Goal: Check status

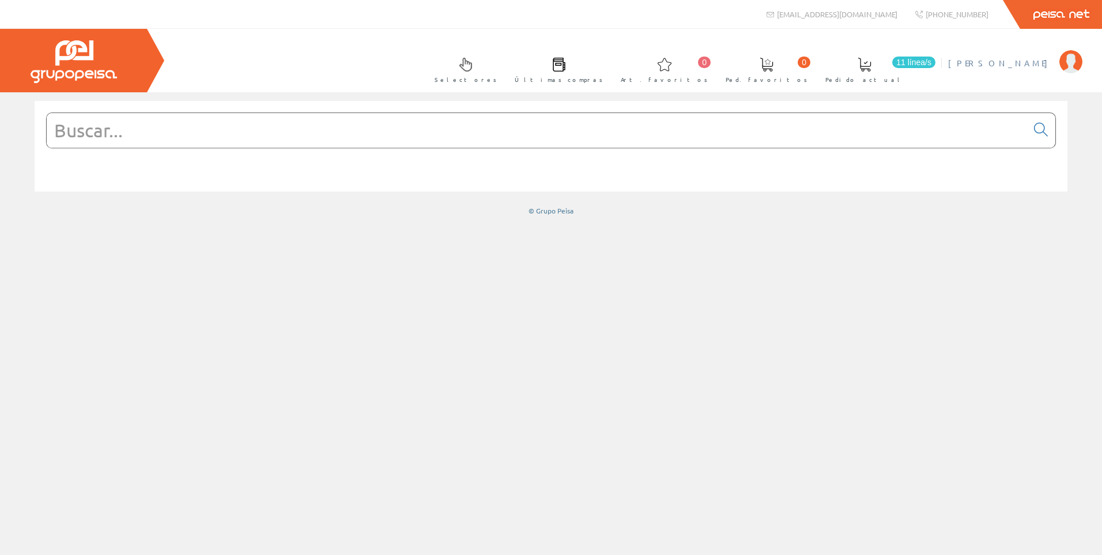
click at [1023, 60] on span "[PERSON_NAME]" at bounding box center [1002, 63] width 106 height 12
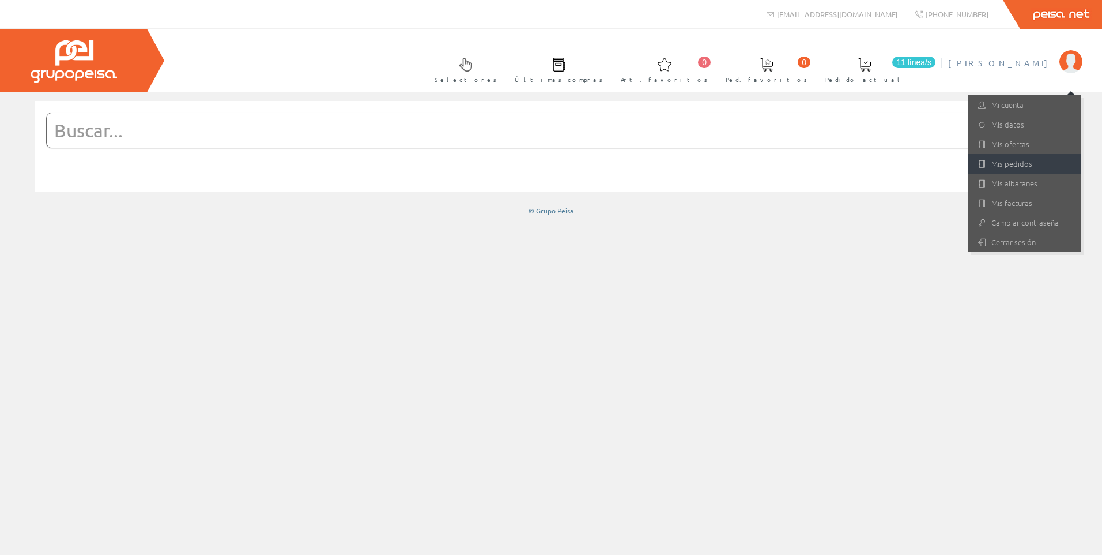
click at [1016, 162] on link "Mis pedidos" at bounding box center [1025, 164] width 112 height 20
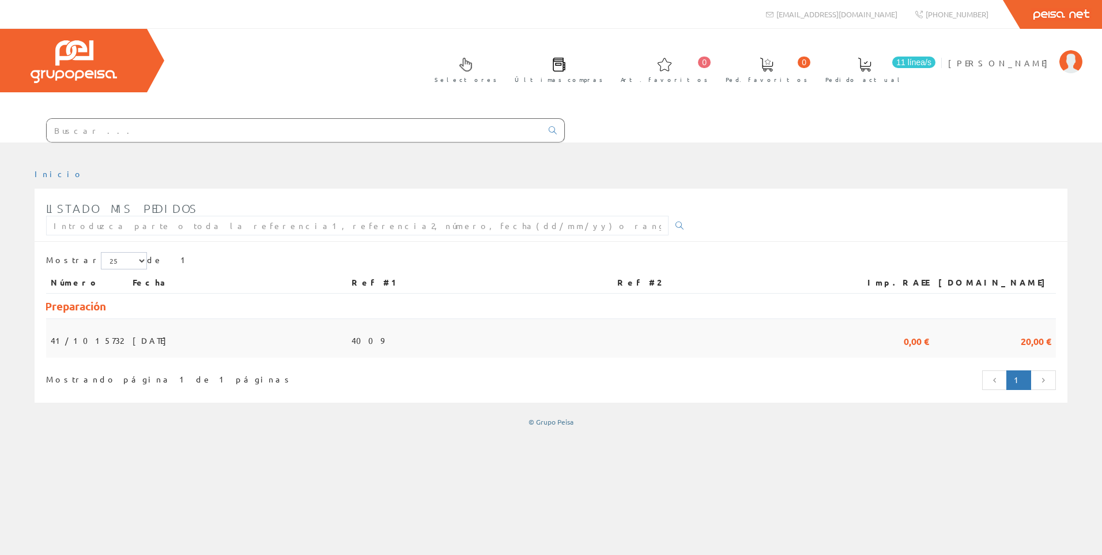
click at [173, 343] on td "[DATE]" at bounding box center [237, 338] width 219 height 39
